Goal: Contribute content: Add original content to the website for others to see

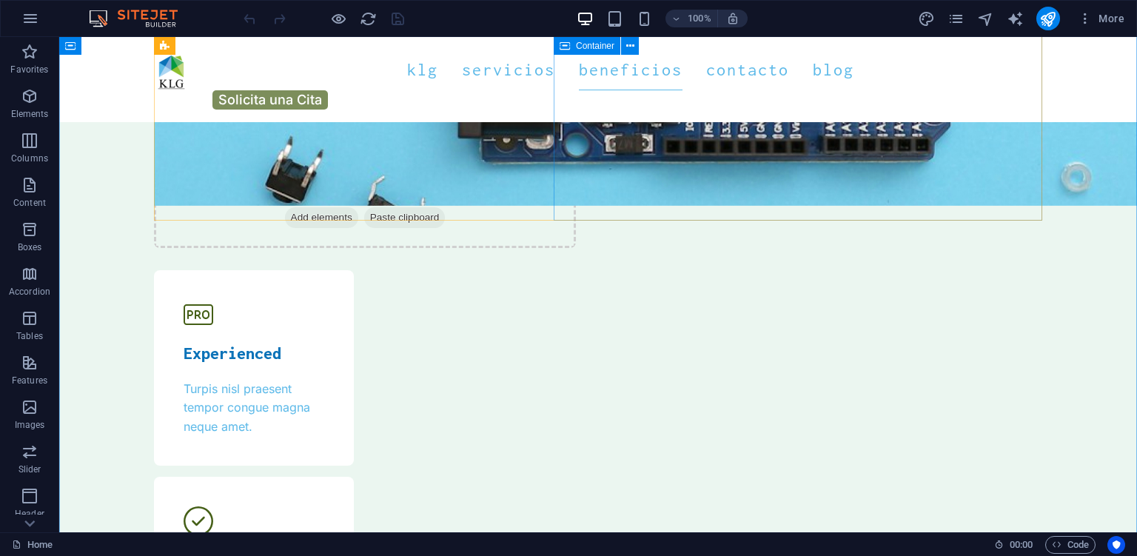
scroll to position [4454, 0]
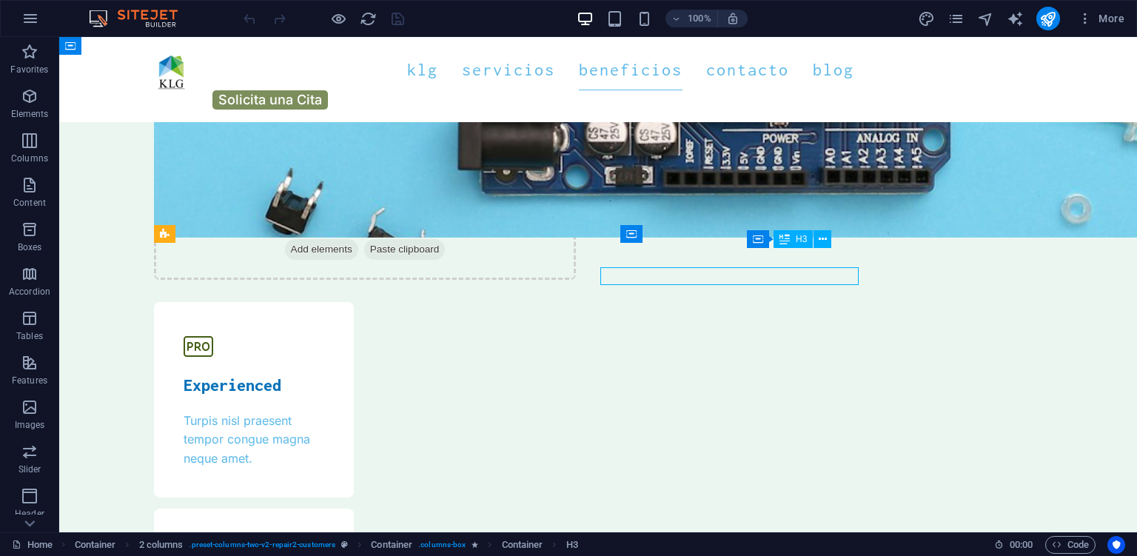
scroll to position [4454, 0]
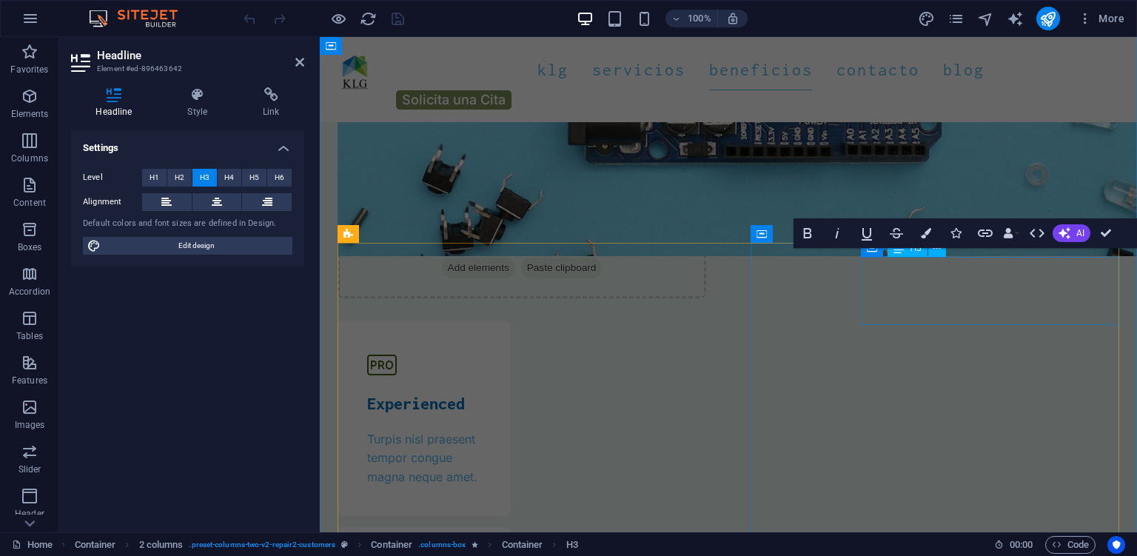
scroll to position [4473, 0]
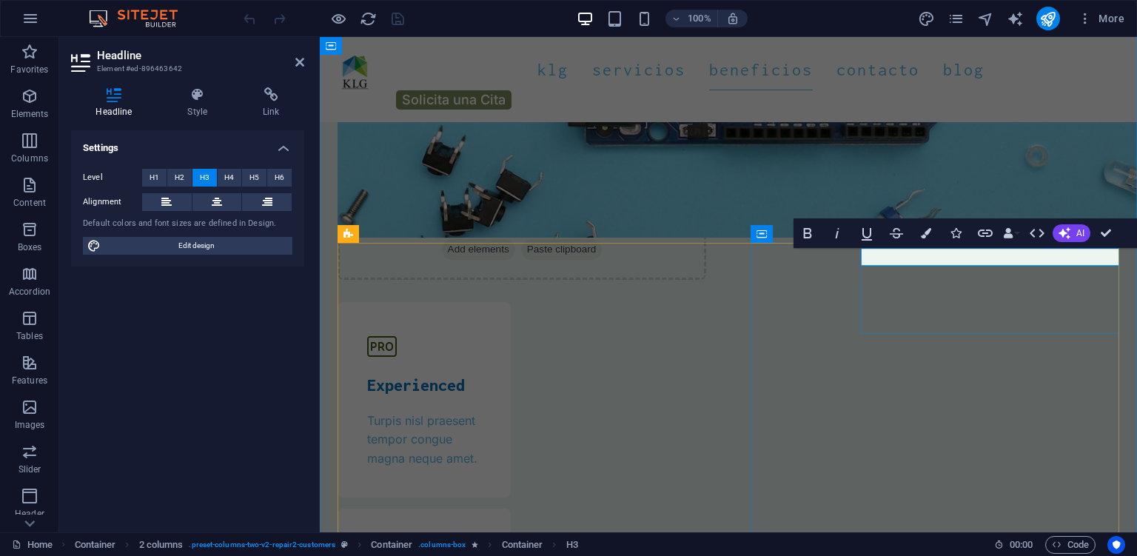
drag, startPoint x: 870, startPoint y: 259, endPoint x: 858, endPoint y: 260, distance: 12.7
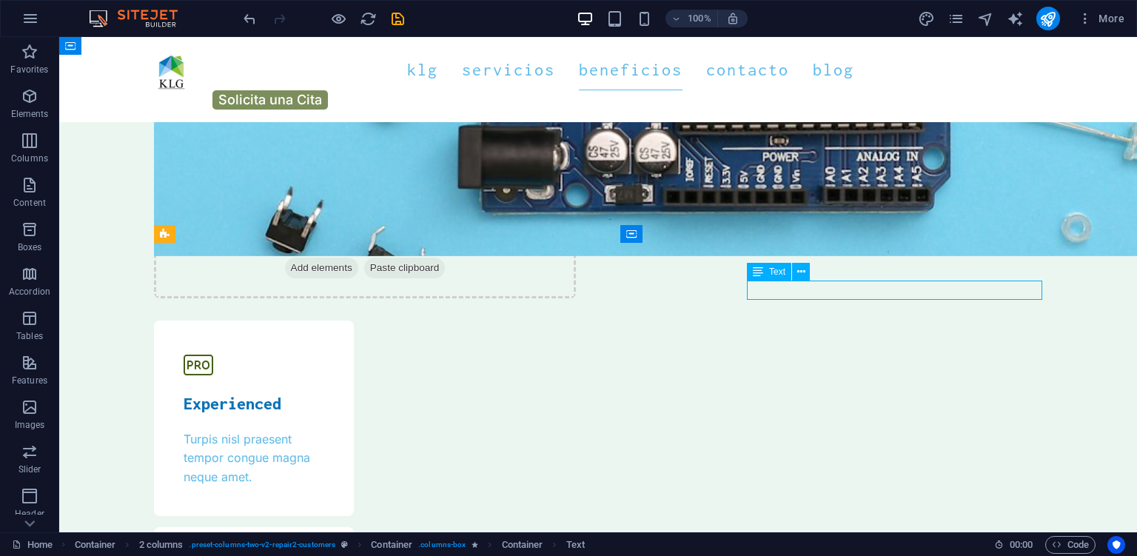
click at [805, 274] on button at bounding box center [801, 272] width 18 height 18
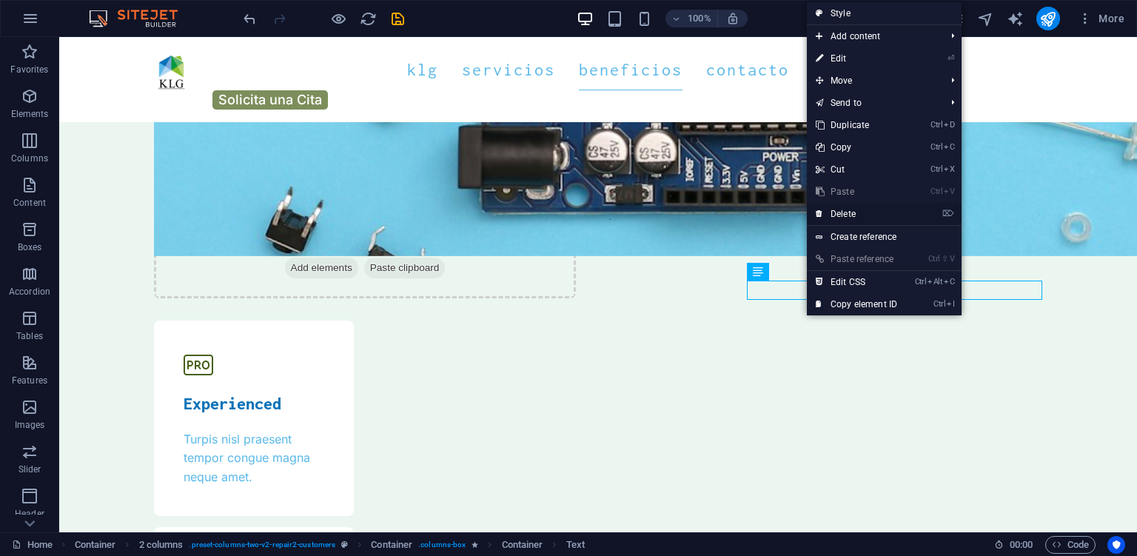
click at [875, 215] on link "⌦ Delete" at bounding box center [856, 214] width 99 height 22
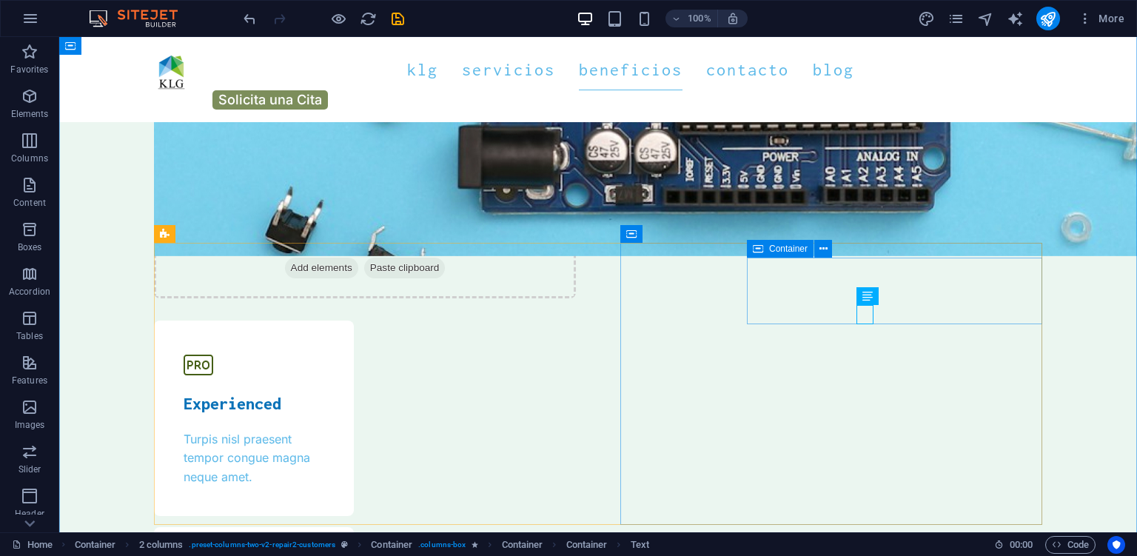
click at [816, 306] on div "Icon" at bounding box center [849, 296] width 73 height 19
click at [872, 296] on button at bounding box center [867, 296] width 18 height 18
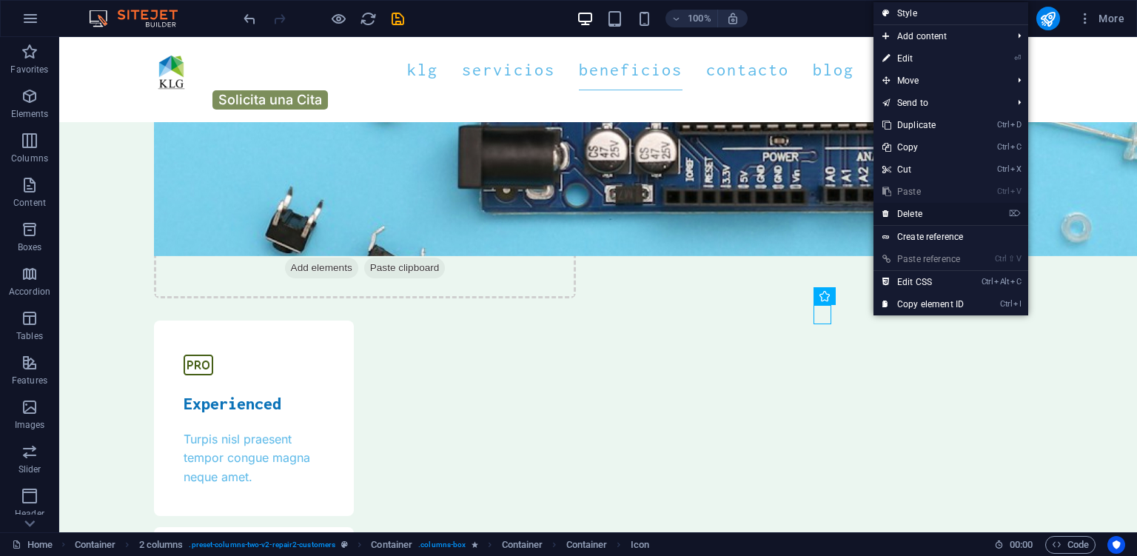
click at [912, 212] on link "⌦ Delete" at bounding box center [922, 214] width 99 height 22
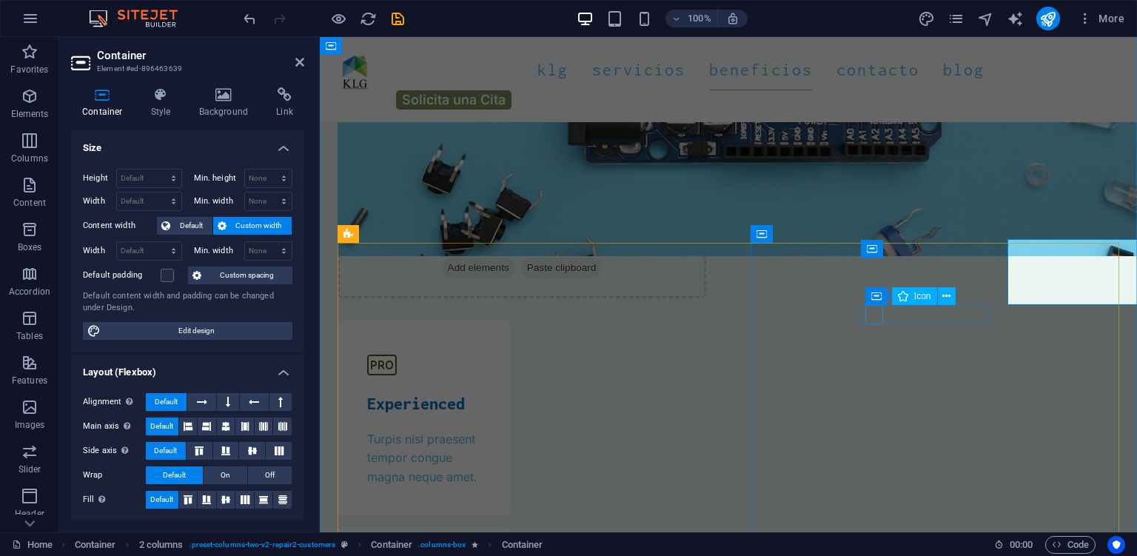
scroll to position [4473, 0]
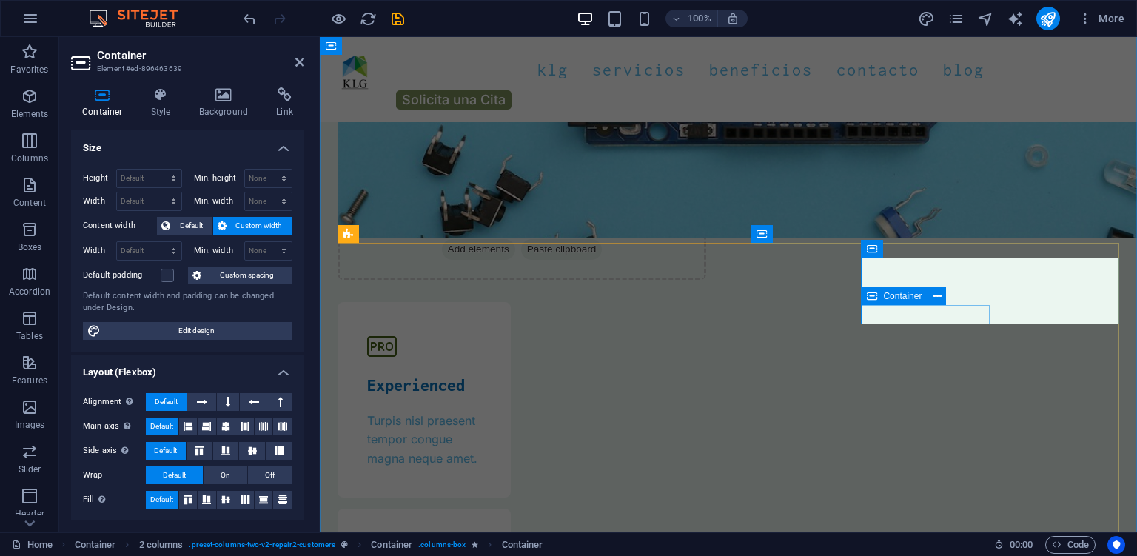
click at [939, 296] on icon at bounding box center [937, 297] width 8 height 16
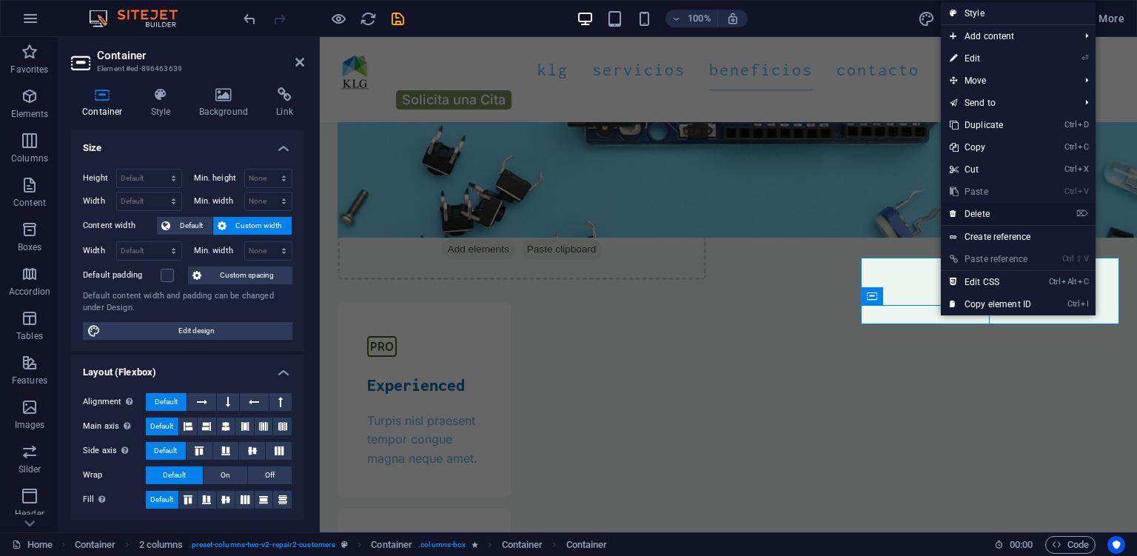
click at [983, 212] on link "⌦ Delete" at bounding box center [990, 214] width 99 height 22
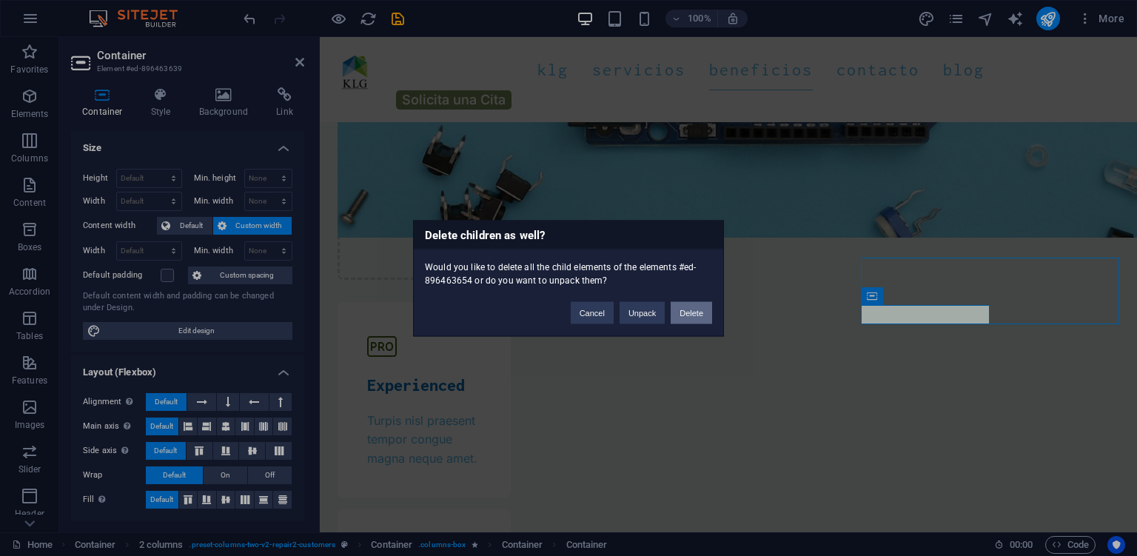
click at [693, 315] on button "Delete" at bounding box center [690, 312] width 41 height 22
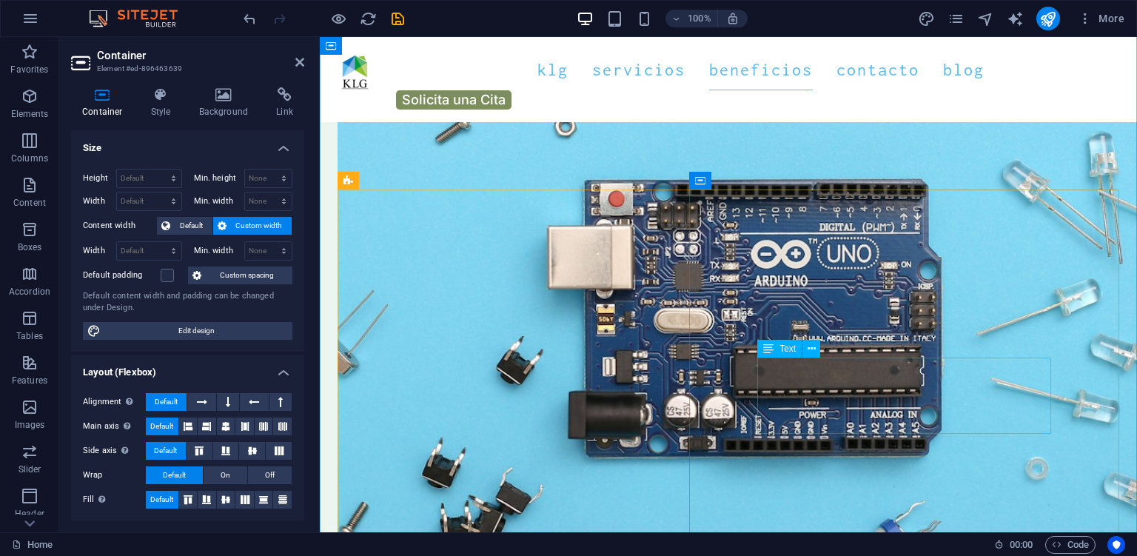
scroll to position [4395, 0]
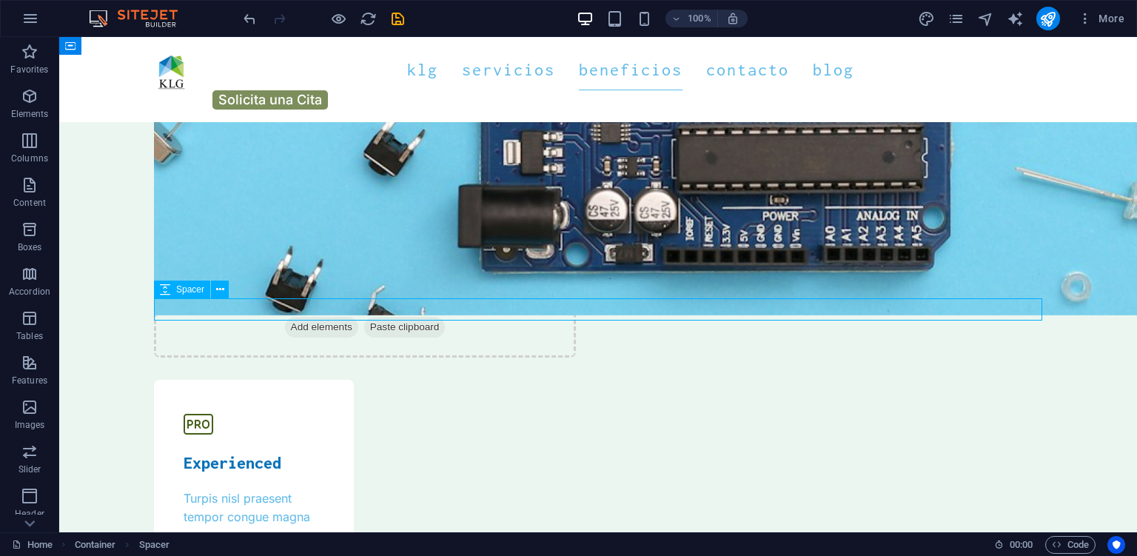
scroll to position [4376, 0]
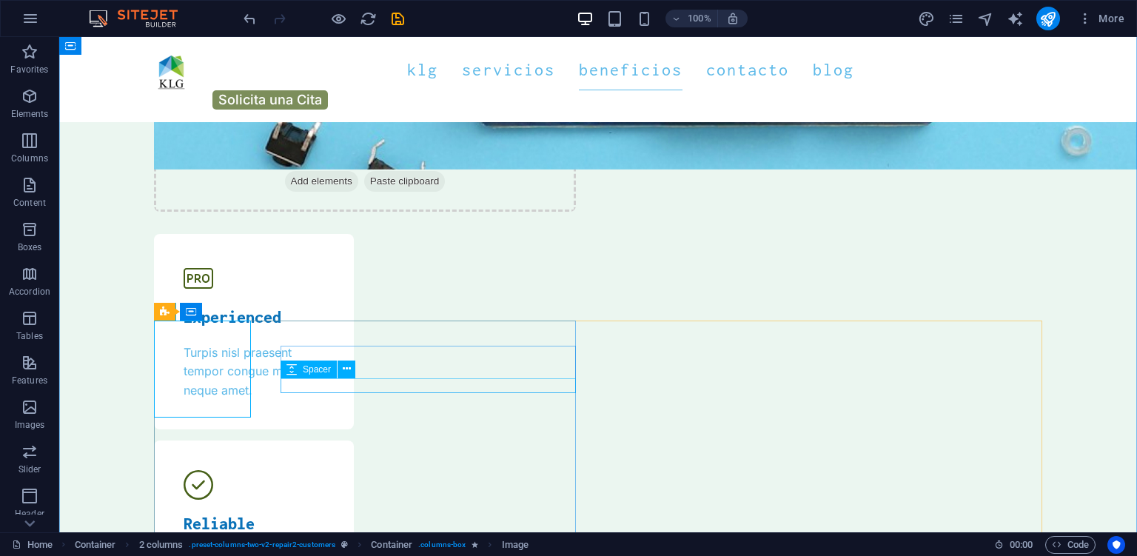
scroll to position [4610, 0]
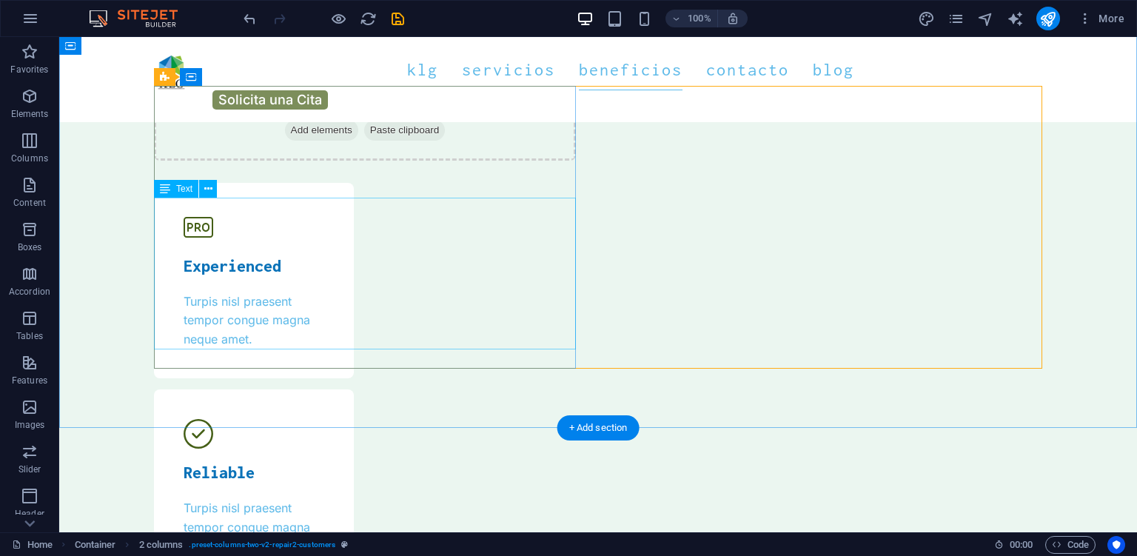
scroll to position [4454, 0]
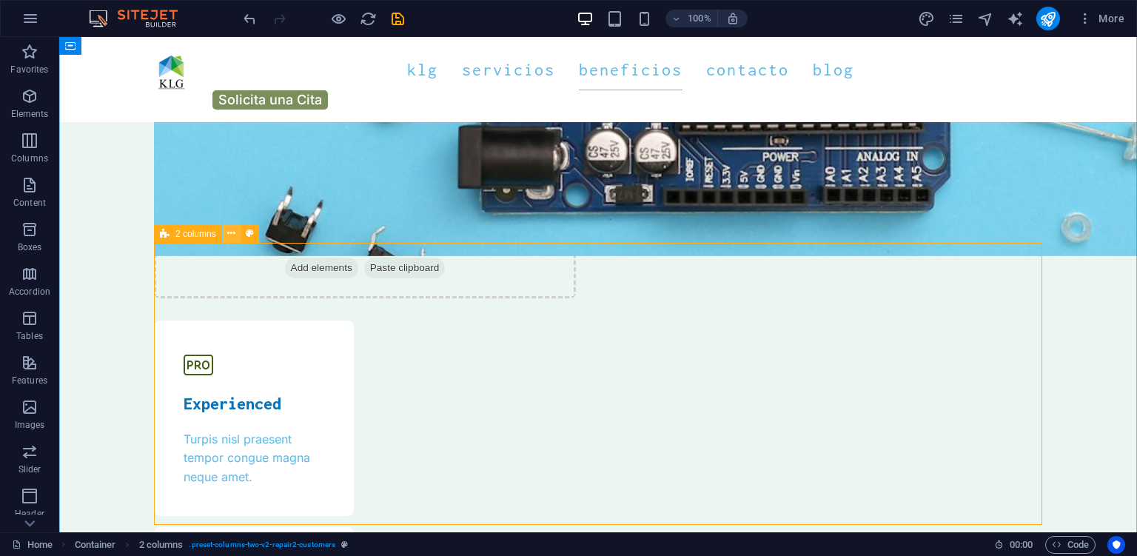
click at [229, 236] on icon at bounding box center [231, 234] width 8 height 16
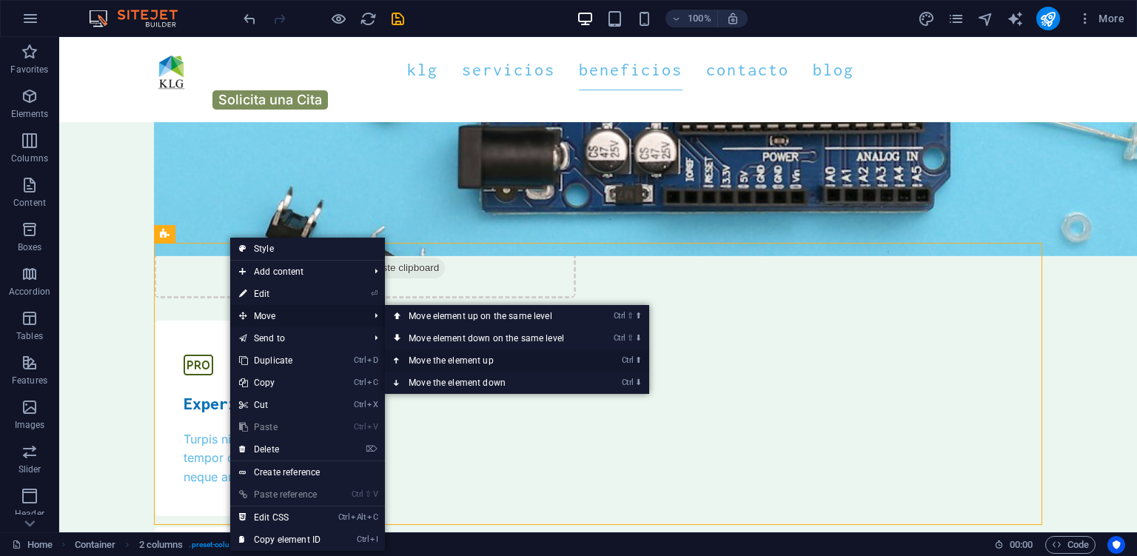
click at [431, 357] on link "Ctrl ⬆ Move the element up" at bounding box center [489, 360] width 209 height 22
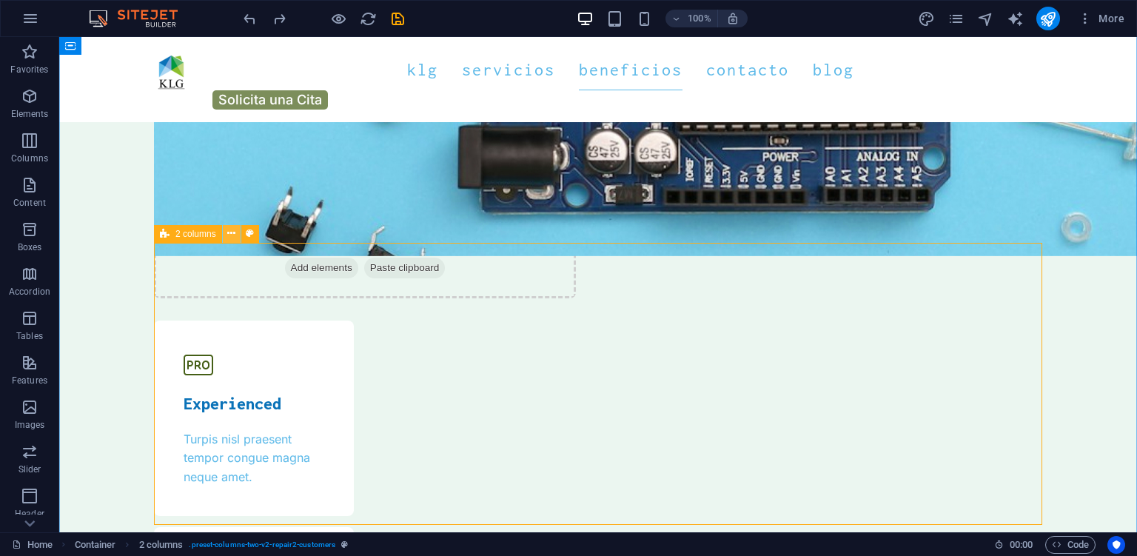
click at [235, 236] on icon at bounding box center [231, 234] width 8 height 16
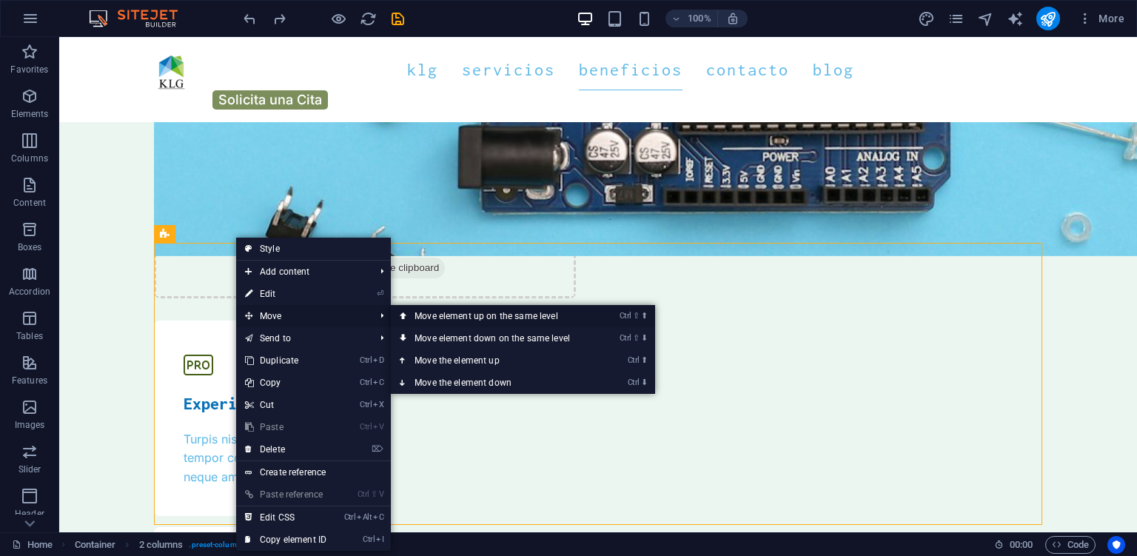
click at [445, 312] on link "Ctrl ⇧ ⬆ Move element up on the same level" at bounding box center [495, 316] width 209 height 22
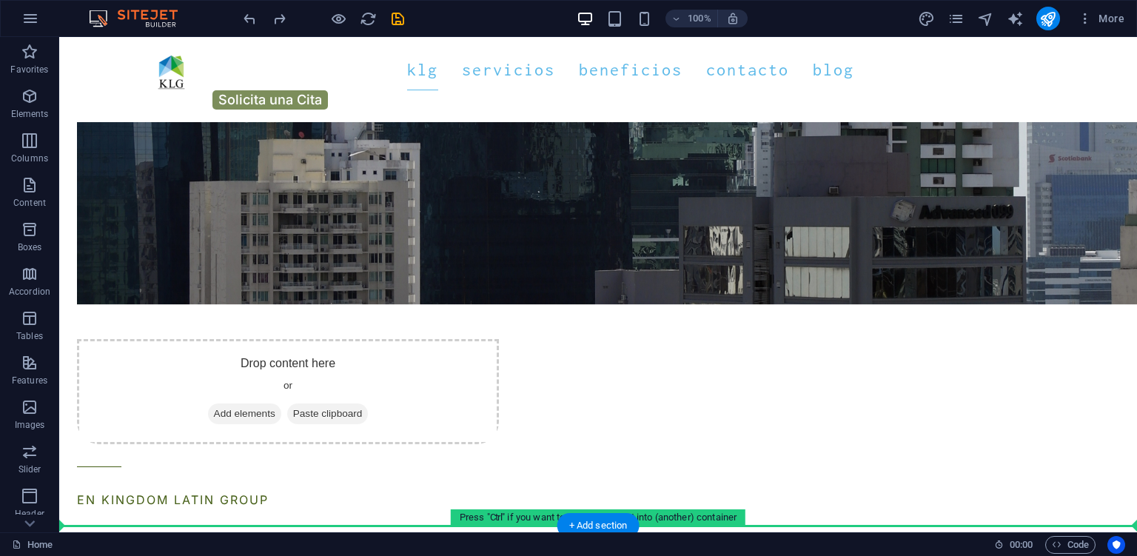
scroll to position [1333, 0]
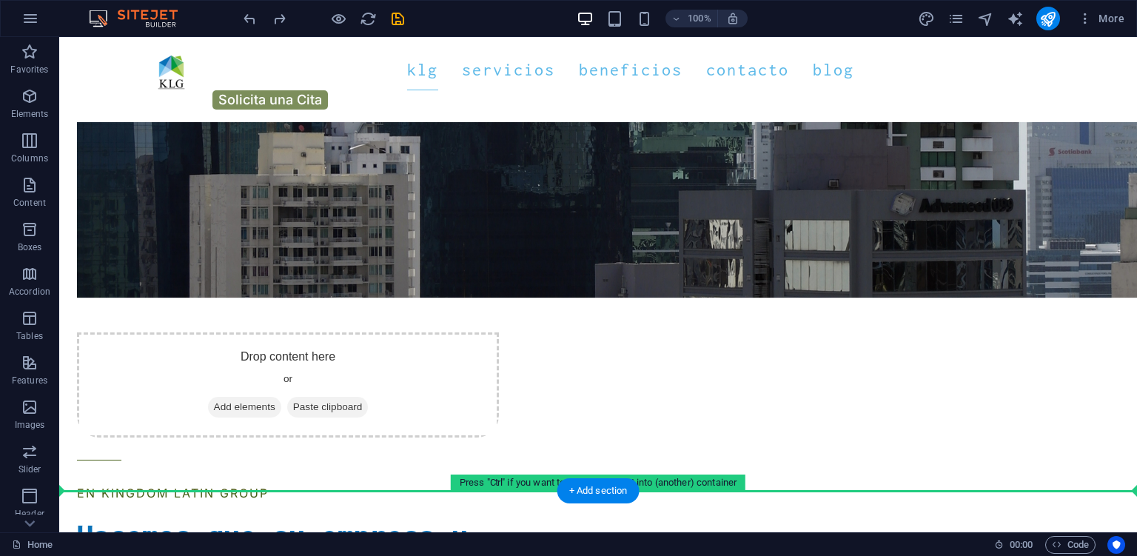
drag, startPoint x: 232, startPoint y: 268, endPoint x: 214, endPoint y: 413, distance: 146.2
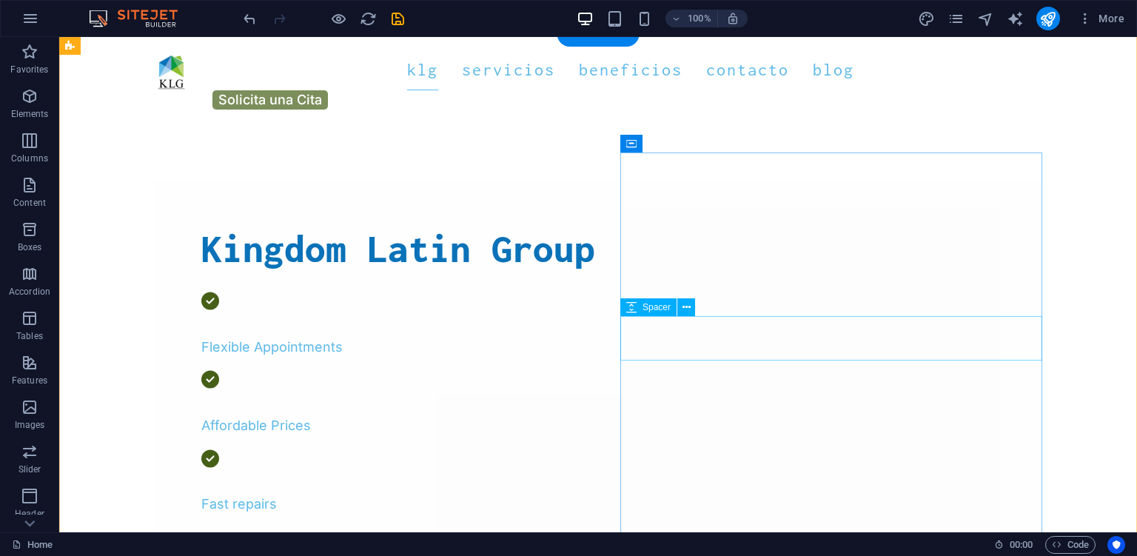
scroll to position [551, 0]
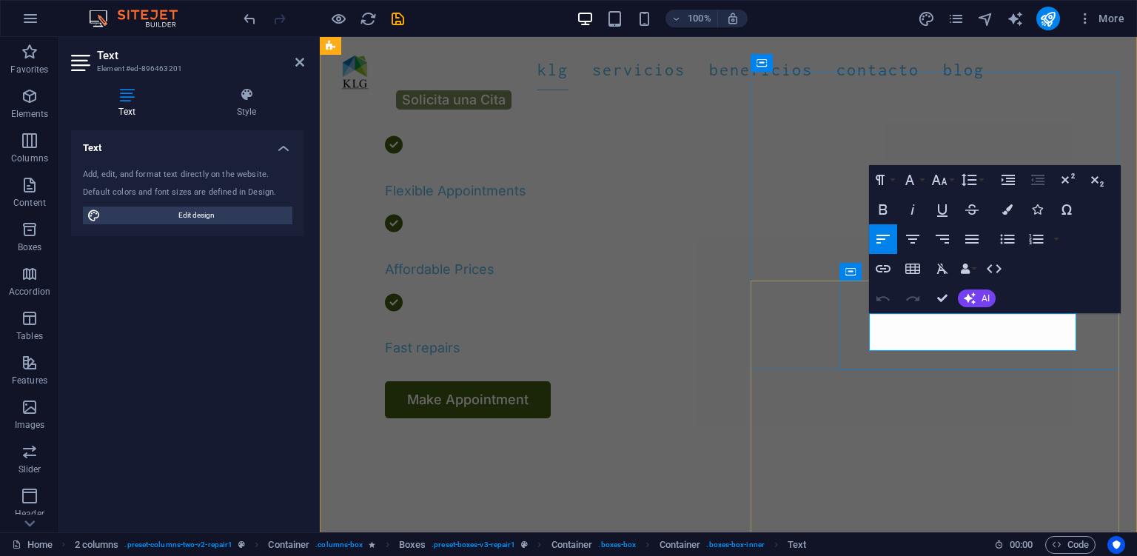
drag, startPoint x: 892, startPoint y: 326, endPoint x: 978, endPoint y: 338, distance: 87.5
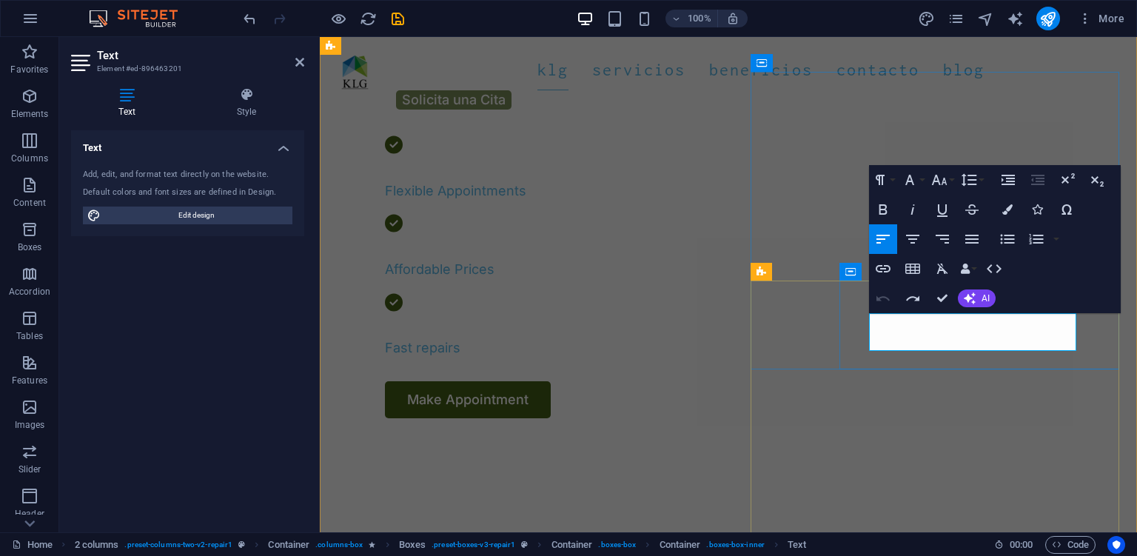
drag, startPoint x: 870, startPoint y: 321, endPoint x: 1006, endPoint y: 343, distance: 138.7
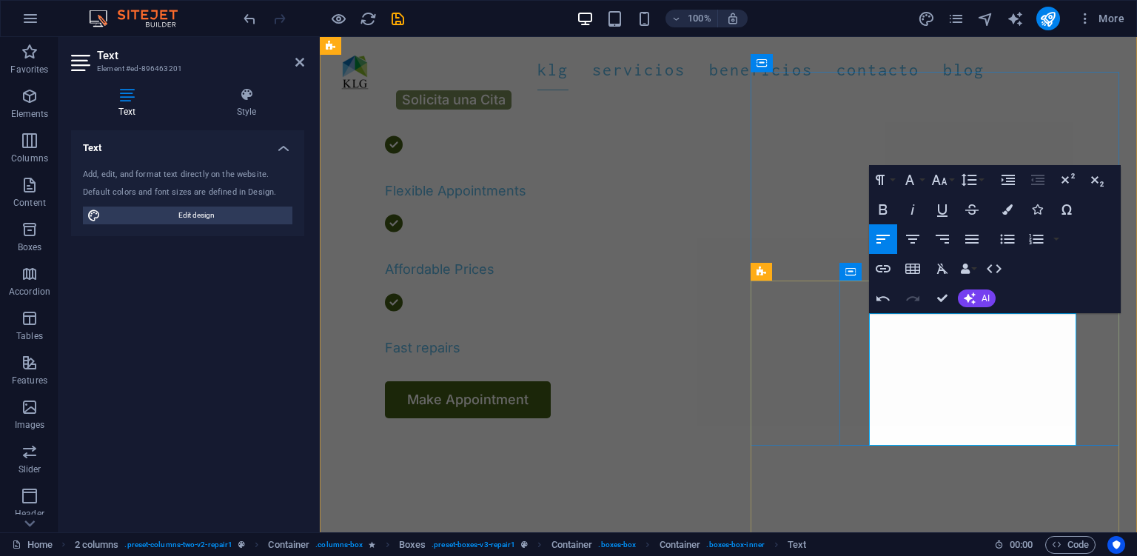
drag, startPoint x: 932, startPoint y: 431, endPoint x: 869, endPoint y: 321, distance: 126.3
click at [976, 181] on icon "button" at bounding box center [969, 180] width 18 height 18
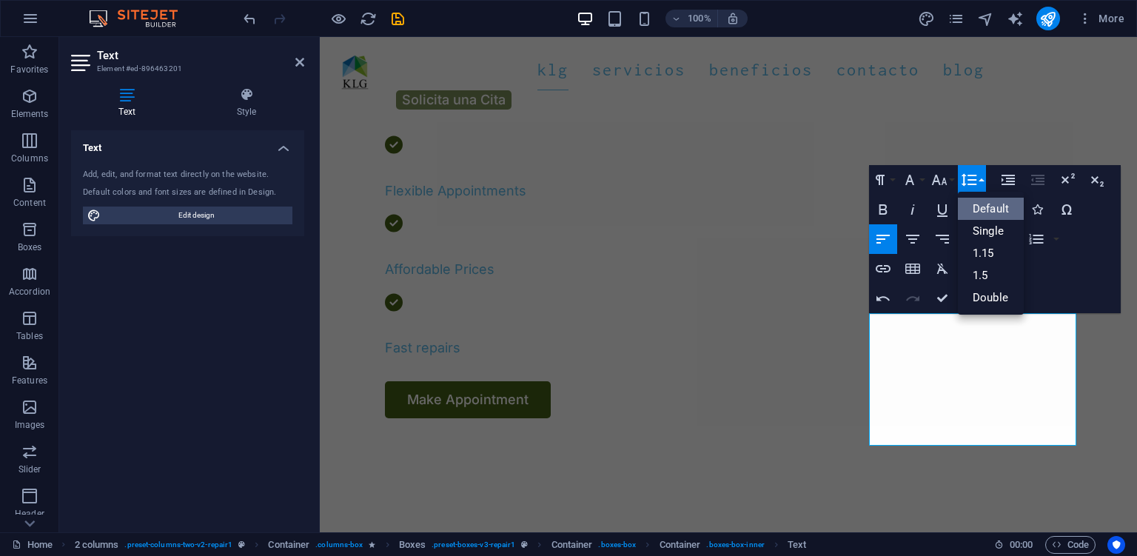
scroll to position [0, 0]
click at [995, 232] on link "Single" at bounding box center [991, 231] width 66 height 22
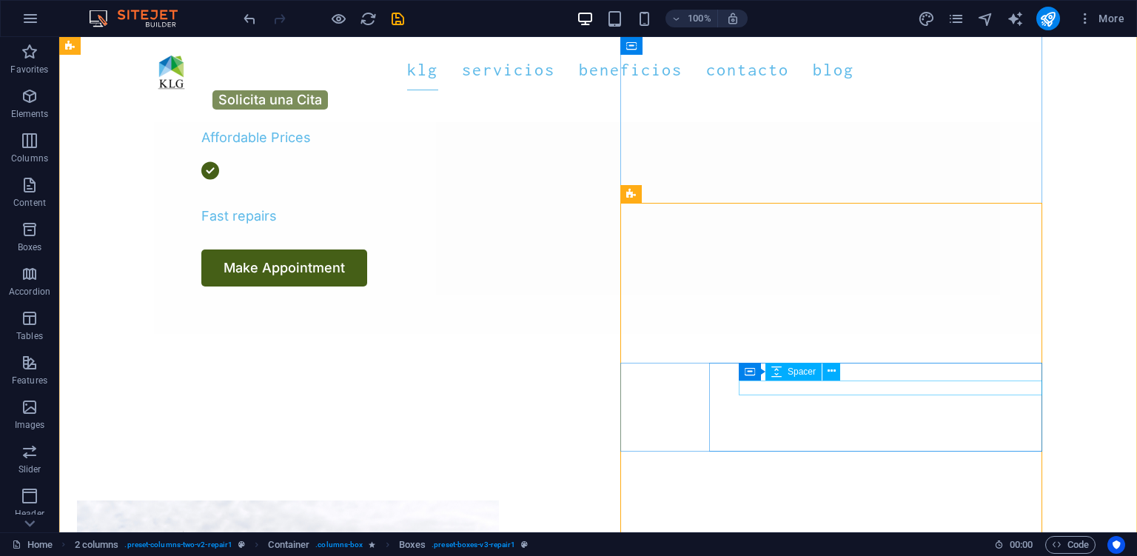
scroll to position [707, 0]
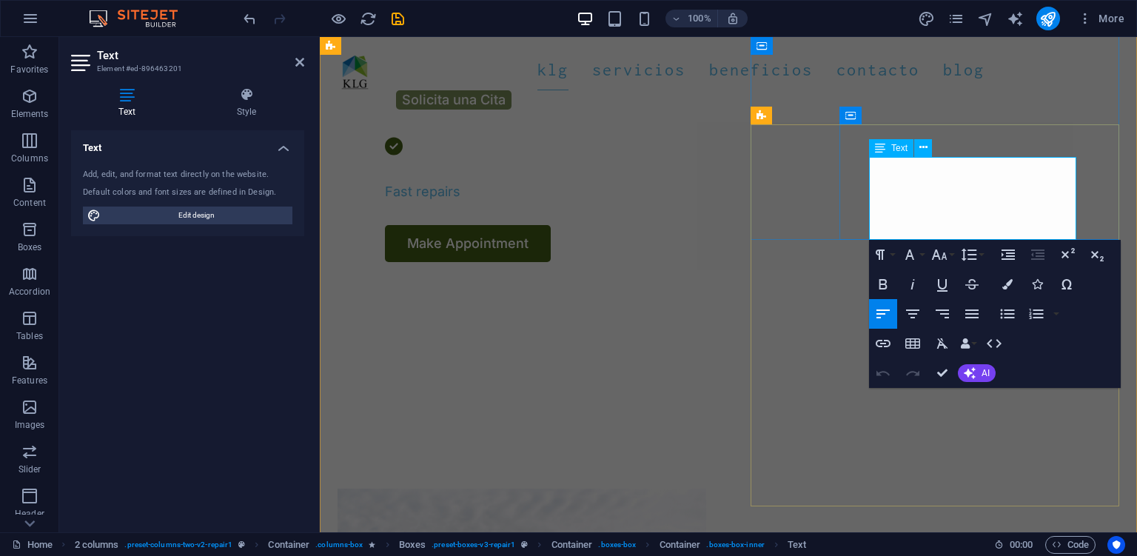
click at [980, 251] on button "Line Height" at bounding box center [972, 255] width 28 height 30
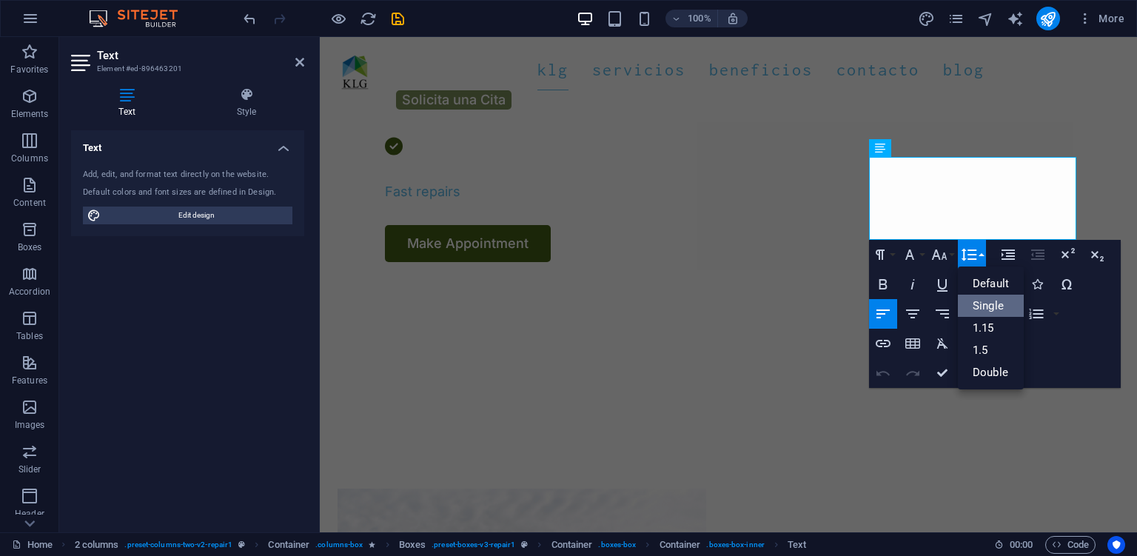
scroll to position [0, 0]
click at [1000, 326] on link "1.15" at bounding box center [991, 328] width 66 height 22
